Goal: Contribute content

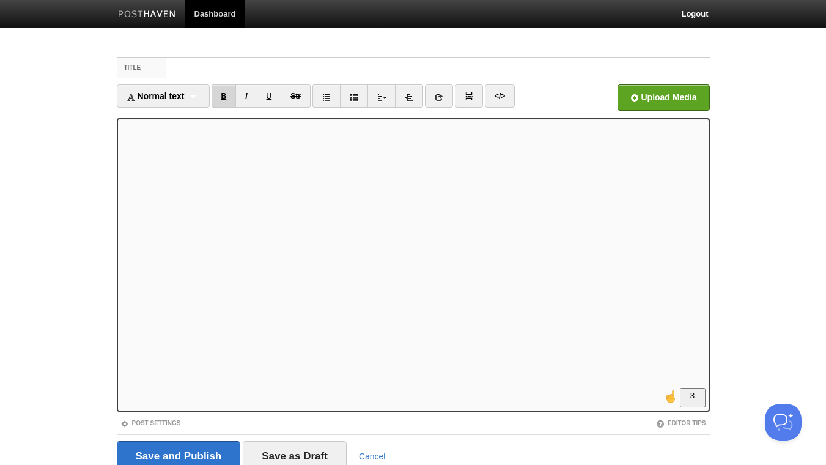
click at [222, 96] on link "B" at bounding box center [224, 95] width 25 height 23
click at [250, 94] on link "I" at bounding box center [246, 95] width 21 height 23
click at [245, 93] on link "I" at bounding box center [246, 95] width 21 height 23
click at [249, 95] on link "I" at bounding box center [246, 95] width 21 height 23
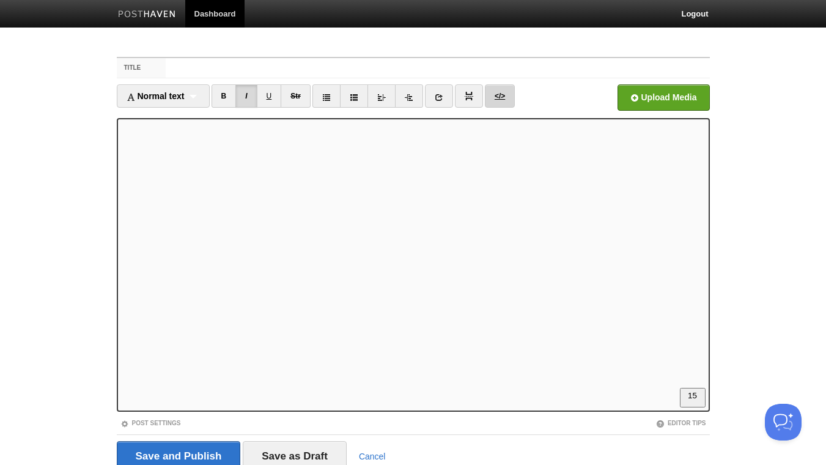
click at [503, 97] on link "</>" at bounding box center [500, 95] width 30 height 23
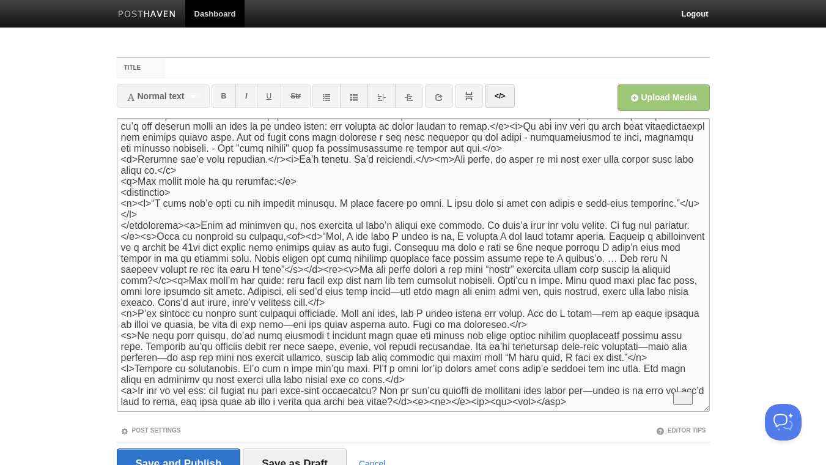
scroll to position [0, 0]
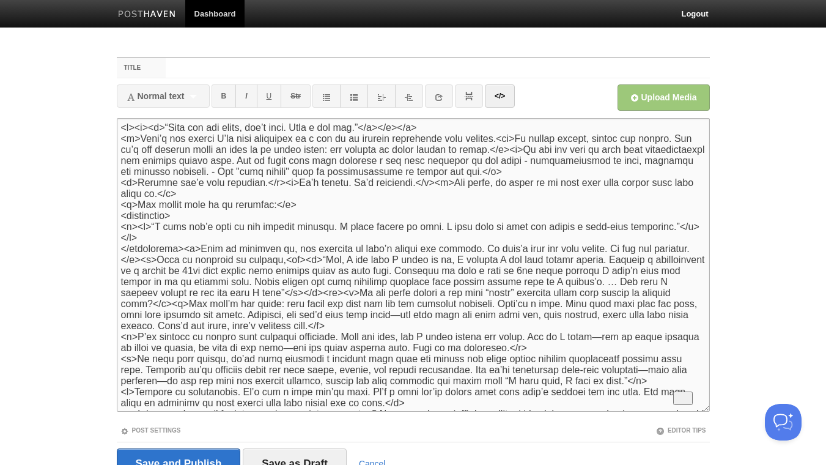
drag, startPoint x: 137, startPoint y: 222, endPoint x: 99, endPoint y: 222, distance: 37.9
click at [117, 222] on textarea "To enrich screen reader interactions, please activate Accessibility in Grammarl…" at bounding box center [413, 265] width 593 height 294
drag, startPoint x: 180, startPoint y: 243, endPoint x: 91, endPoint y: 246, distance: 88.7
click at [117, 246] on textarea "To enrich screen reader interactions, please activate Accessibility in Grammarl…" at bounding box center [413, 265] width 593 height 294
type textarea "<p><b><i>“When you get tired, don’t quit. Take a day off.”</i></b></p> <p>That’…"
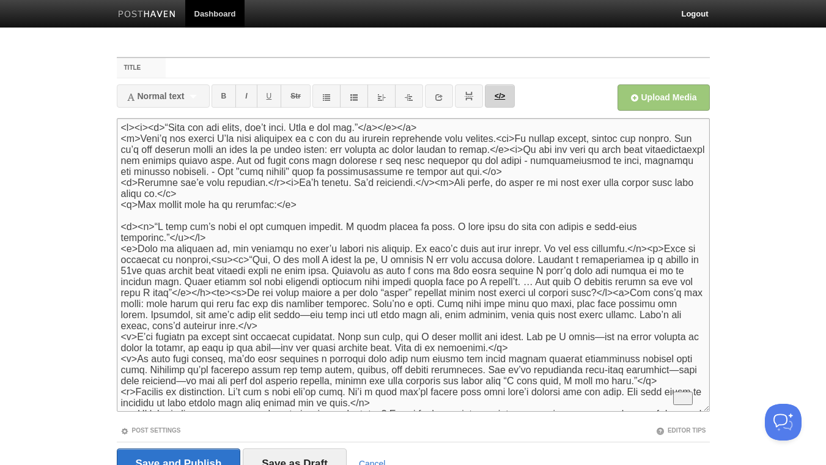
click at [505, 100] on link "</>" at bounding box center [500, 95] width 30 height 23
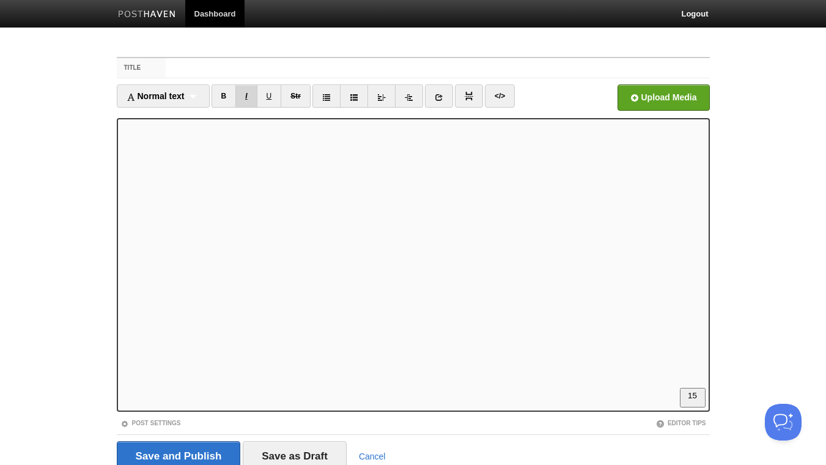
click at [247, 95] on link "I" at bounding box center [246, 95] width 21 height 23
click at [226, 97] on link "B" at bounding box center [224, 95] width 25 height 23
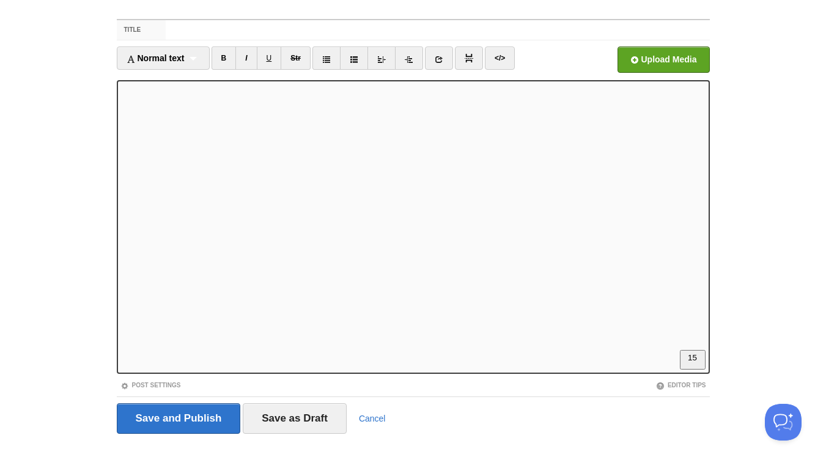
scroll to position [50, 0]
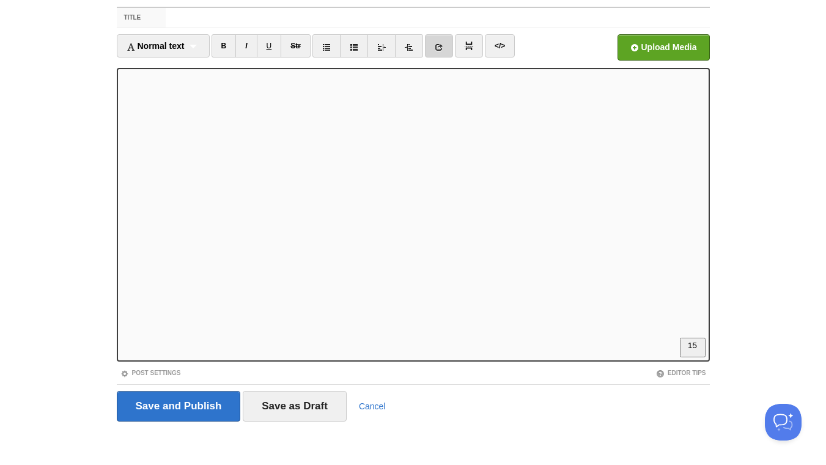
click at [439, 49] on icon at bounding box center [439, 47] width 9 height 9
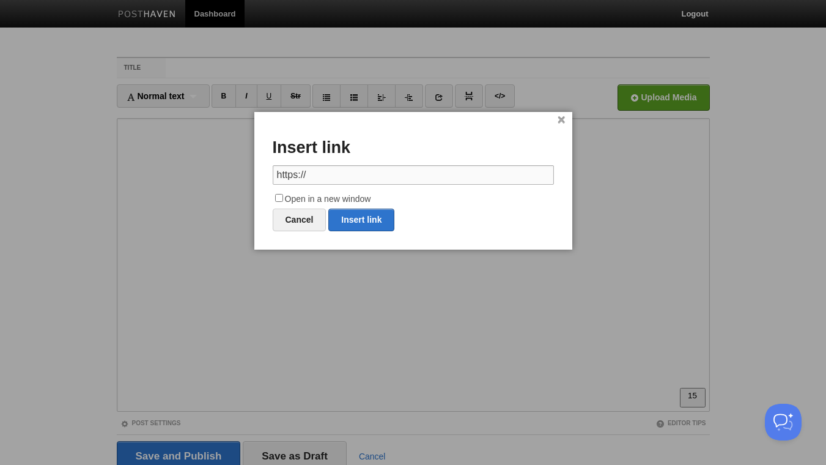
paste input "docs.google.com/document/d/1SIlKtLPcLjZ6Y5u6V48EuJd76U8Gp-7gxbs1oQrmyNk/edit?us…"
type input "https://docs.google.com/document/d/1SIlKtLPcLjZ6Y5u6V48EuJd76U8Gp-7gxbs1oQrmyNk…"
drag, startPoint x: 275, startPoint y: 198, endPoint x: 330, endPoint y: 209, distance: 56.1
click at [276, 198] on input "Open in a new window" at bounding box center [279, 198] width 8 height 8
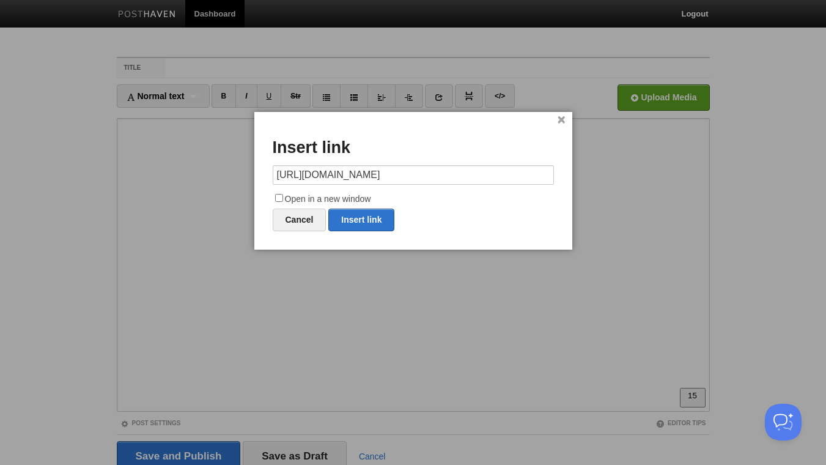
checkbox input "true"
click at [359, 218] on link "Insert link" at bounding box center [362, 220] width 66 height 23
type input "https://"
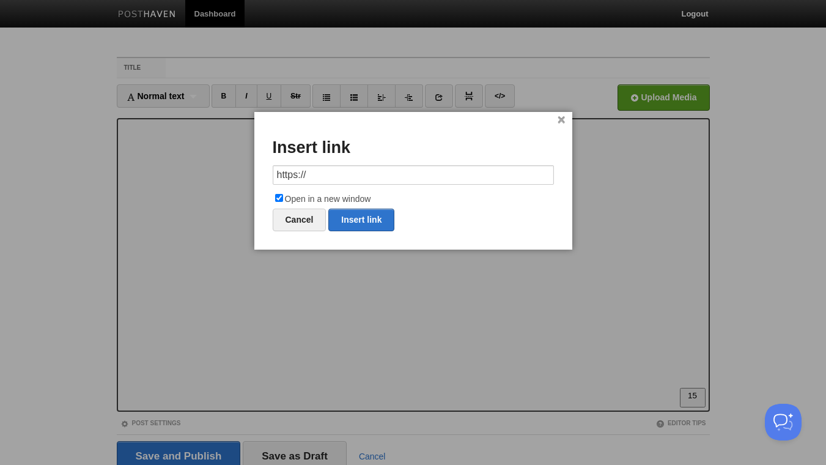
scroll to position [0, 0]
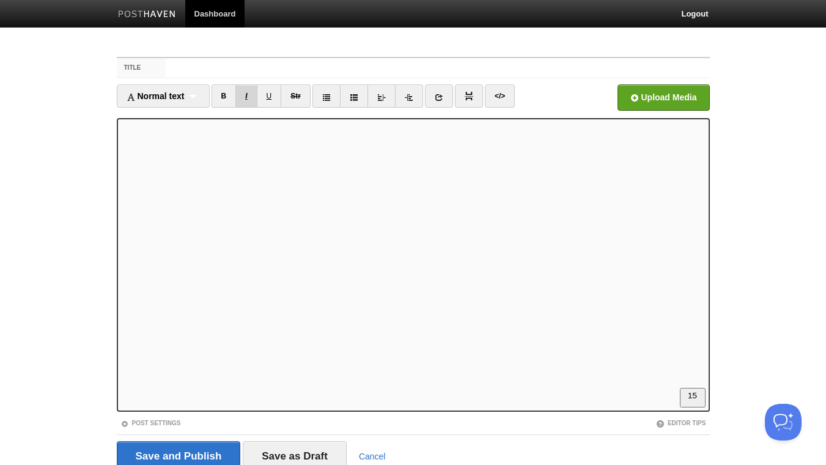
click at [251, 100] on link "I" at bounding box center [246, 95] width 21 height 23
click at [443, 98] on icon at bounding box center [439, 97] width 9 height 9
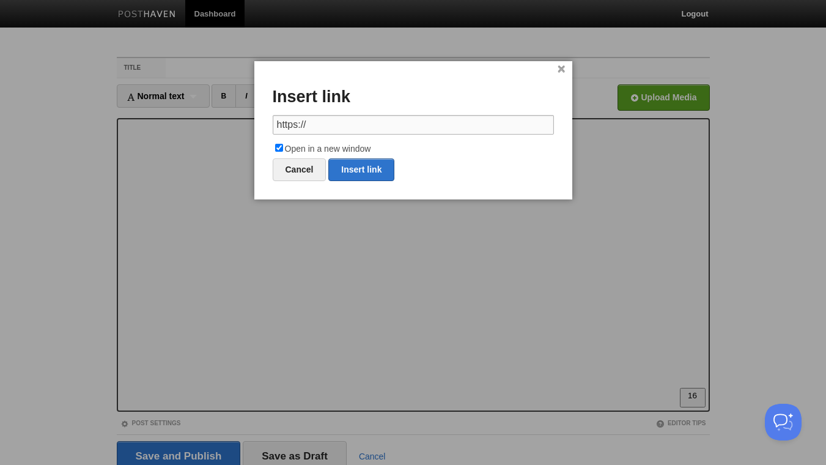
drag, startPoint x: 392, startPoint y: 132, endPoint x: 396, endPoint y: 120, distance: 12.4
click at [394, 126] on input "https://" at bounding box center [413, 125] width 281 height 20
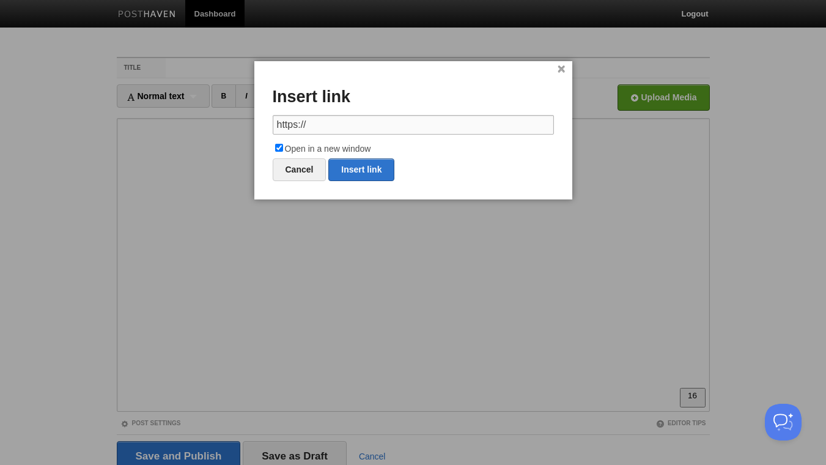
paste input "youtu.be/M0u9GST_j3s?si=uceyESY5n4LYIUbZ"
click at [362, 173] on link "Insert link" at bounding box center [362, 169] width 66 height 23
type input "https://"
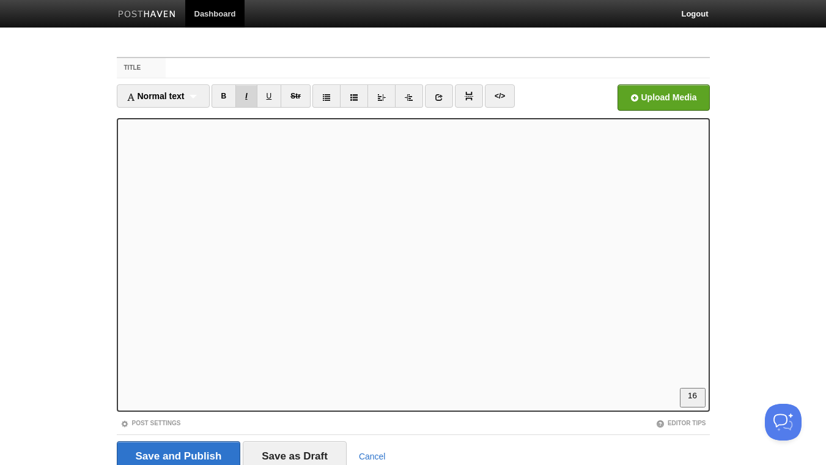
click at [250, 97] on link "I" at bounding box center [246, 95] width 21 height 23
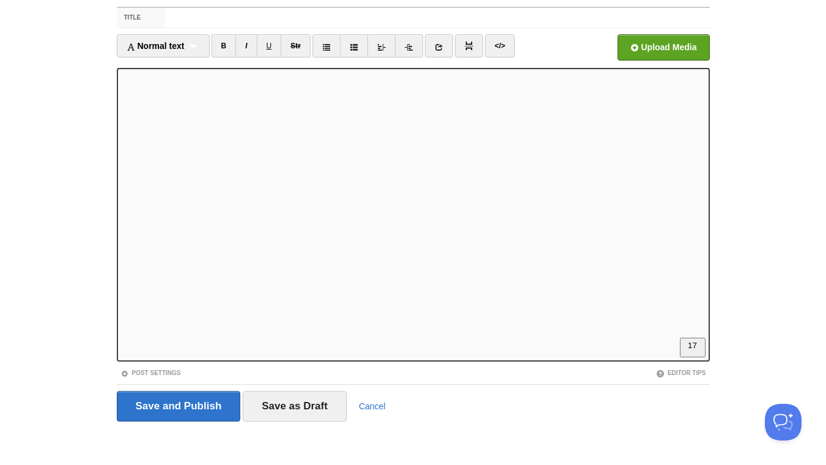
scroll to position [316, 0]
click at [214, 16] on input "Title" at bounding box center [438, 18] width 544 height 20
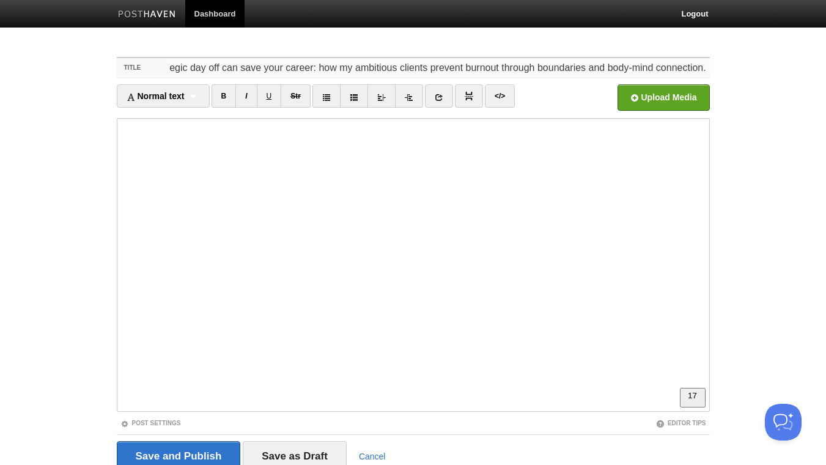
scroll to position [0, 0]
drag, startPoint x: 314, startPoint y: 69, endPoint x: 135, endPoint y: 67, distance: 179.3
click at [166, 67] on input "Strategic day off can save your career: how my ambitious clients prevent burnou…" at bounding box center [438, 68] width 544 height 20
click at [302, 65] on input "Strategic day off can save your career: how my ambitious clients prevent burnou…" at bounding box center [438, 68] width 544 height 20
click at [333, 69] on input "Strategic day off can save your career: how my ambitious clients prevent burnou…" at bounding box center [438, 68] width 544 height 20
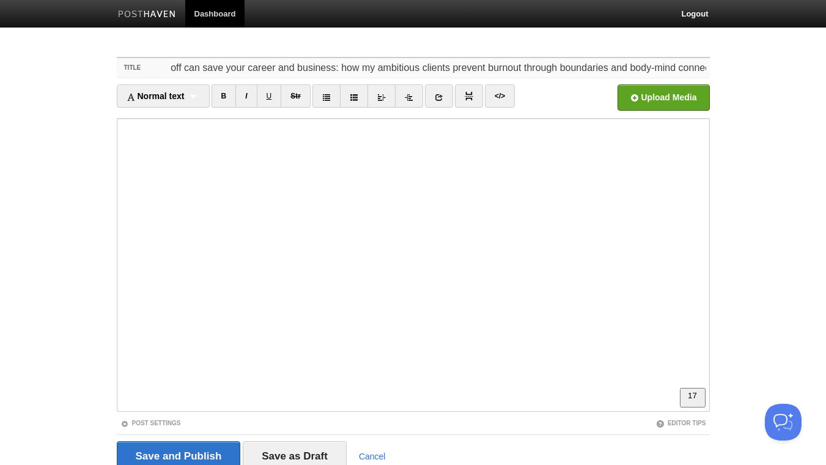
scroll to position [0, 81]
drag, startPoint x: 401, startPoint y: 67, endPoint x: 795, endPoint y: 71, distance: 394.6
click at [710, 71] on input "Strategic day off can save your career and business: how my ambitious clients p…" at bounding box center [438, 68] width 544 height 20
type input "Strategic day off can save your career and business: don't quit, just pause. 2 …"
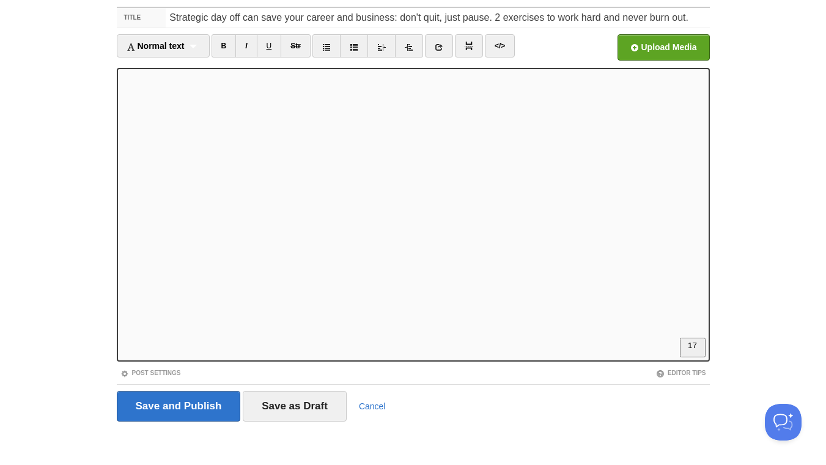
scroll to position [337, 0]
click at [669, 49] on input "Open in a new window" at bounding box center [294, 51] width 926 height 62
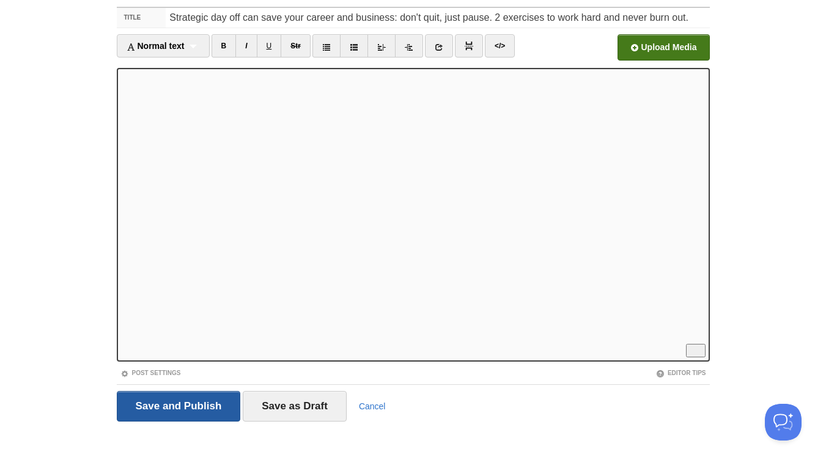
click at [172, 406] on input "Save and Publish" at bounding box center [179, 406] width 124 height 31
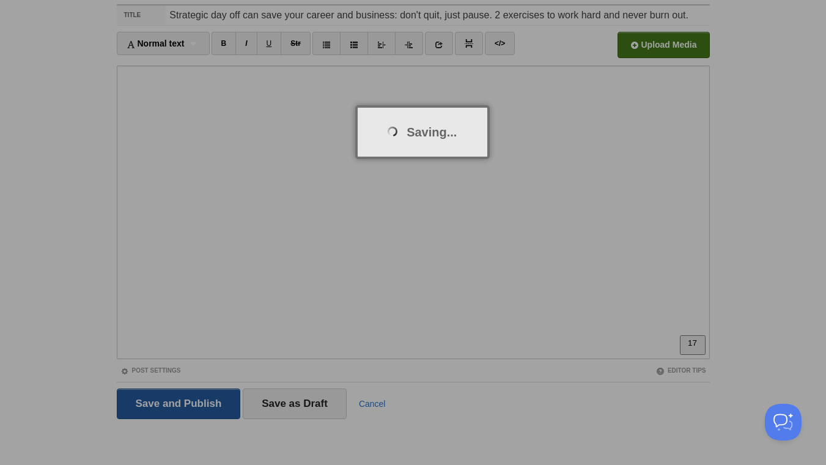
scroll to position [46, 0]
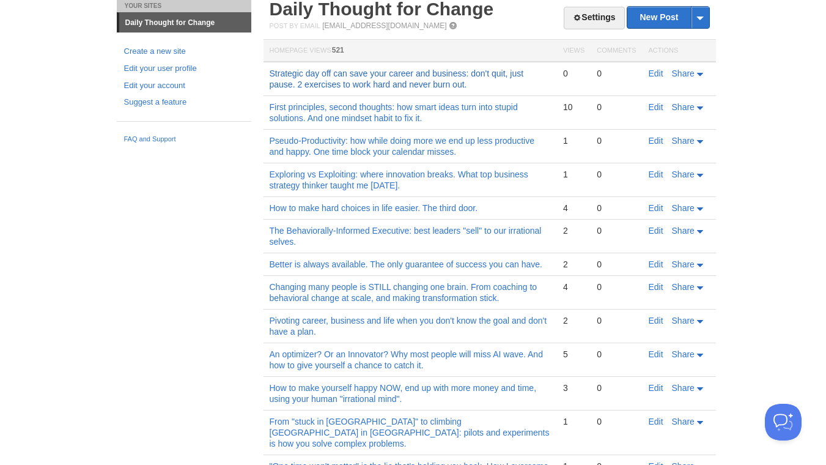
click at [414, 88] on link "Strategic day off can save your career and business: don't quit, just pause. 2 …" at bounding box center [397, 79] width 254 height 21
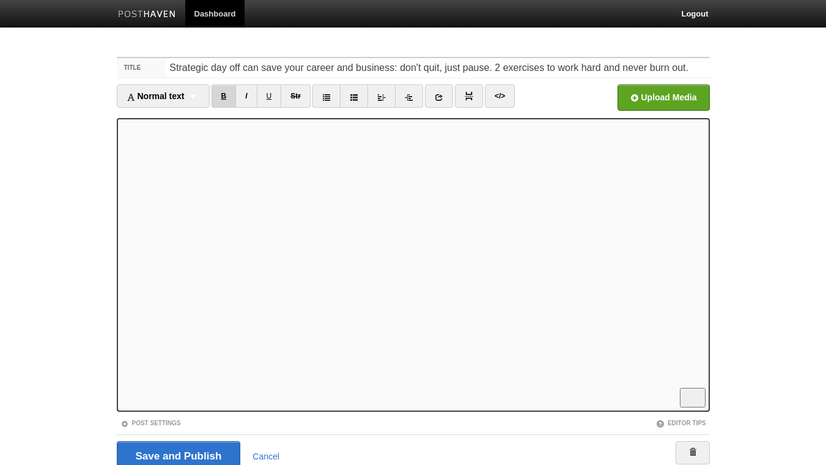
click at [225, 95] on link "B" at bounding box center [224, 95] width 25 height 23
click at [277, 92] on link "U" at bounding box center [269, 95] width 25 height 23
drag, startPoint x: 228, startPoint y: 95, endPoint x: 377, endPoint y: 1, distance: 176.0
click at [229, 94] on link "B" at bounding box center [224, 95] width 25 height 23
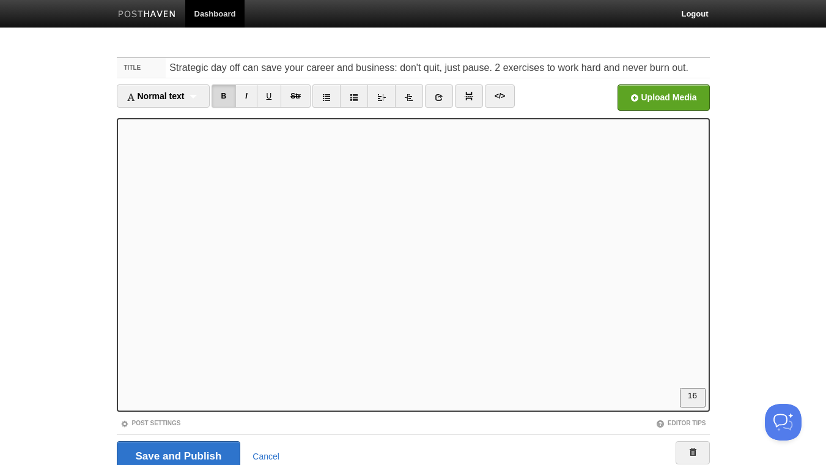
scroll to position [372, 0]
click at [185, 458] on input "Save and Publish" at bounding box center [179, 456] width 124 height 31
